Goal: Find specific page/section: Find specific page/section

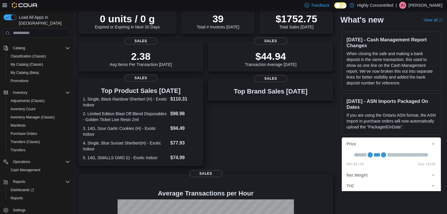
scroll to position [54, 0]
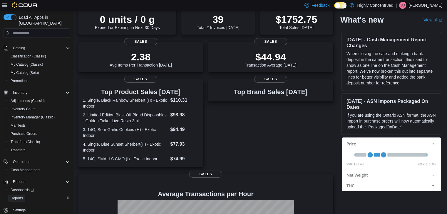
click at [23, 195] on span "Reports" at bounding box center [17, 198] width 12 height 7
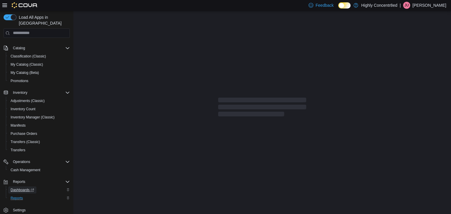
click at [23, 187] on span "Dashboards" at bounding box center [22, 190] width 23 height 7
